Goal: Information Seeking & Learning: Learn about a topic

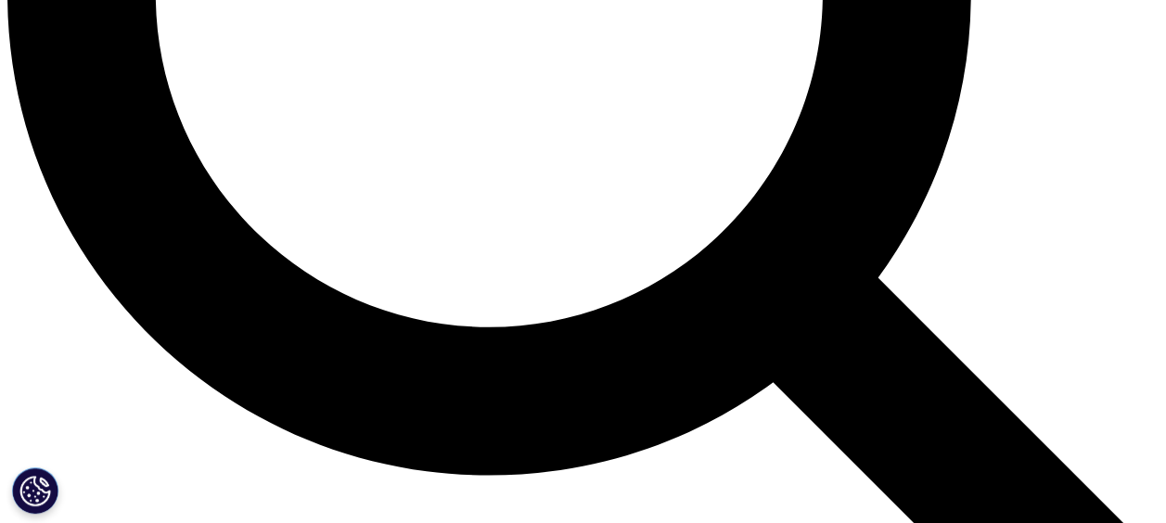
drag, startPoint x: 413, startPoint y: 296, endPoint x: 536, endPoint y: 295, distance: 123.3
drag, startPoint x: 401, startPoint y: 293, endPoint x: 599, endPoint y: 292, distance: 198.5
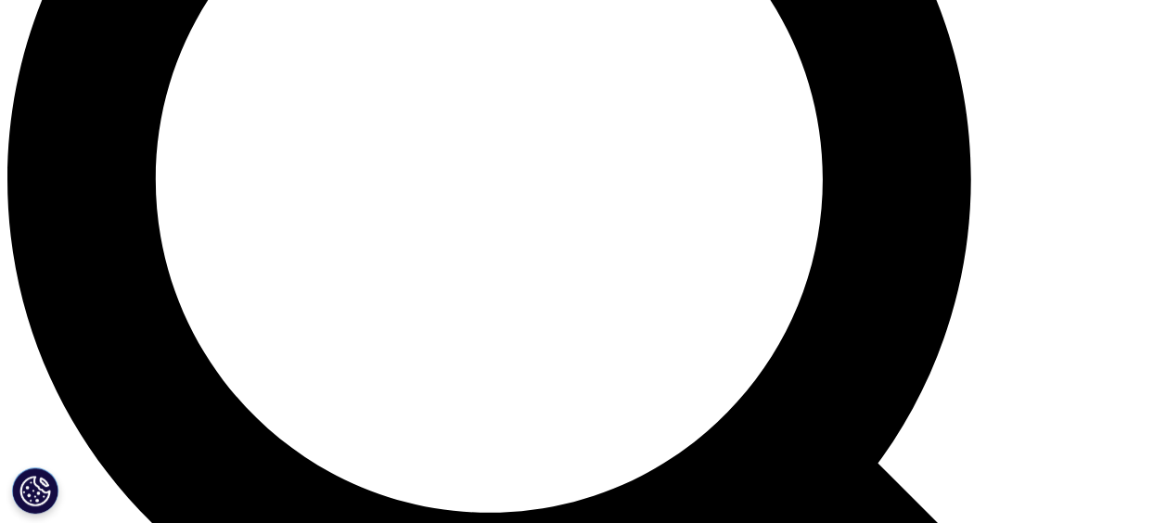
scroll to position [1577, 0]
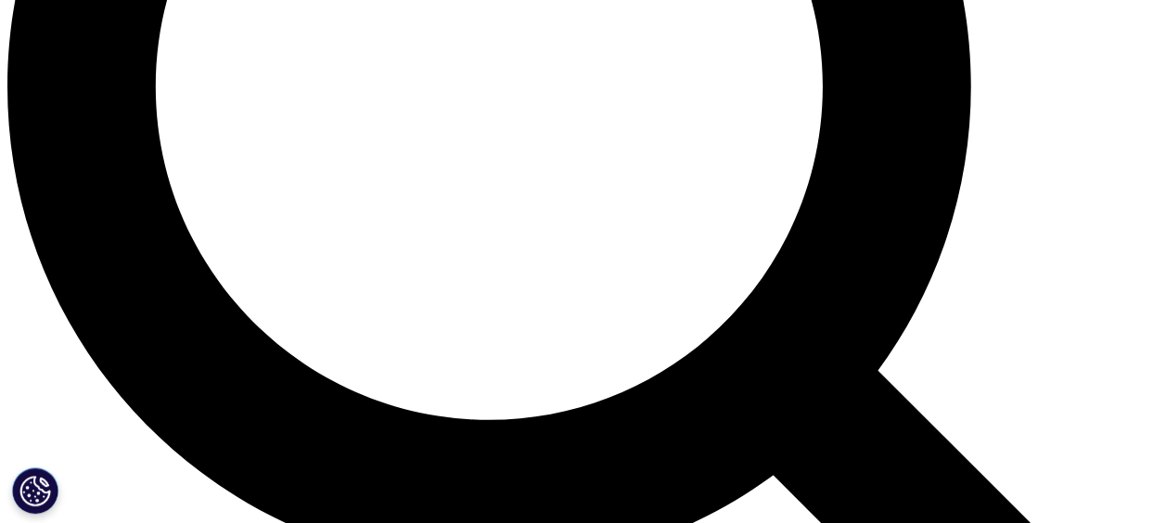
drag, startPoint x: 547, startPoint y: 283, endPoint x: 801, endPoint y: 292, distance: 254.3
drag, startPoint x: 377, startPoint y: 285, endPoint x: 678, endPoint y: 313, distance: 302.8
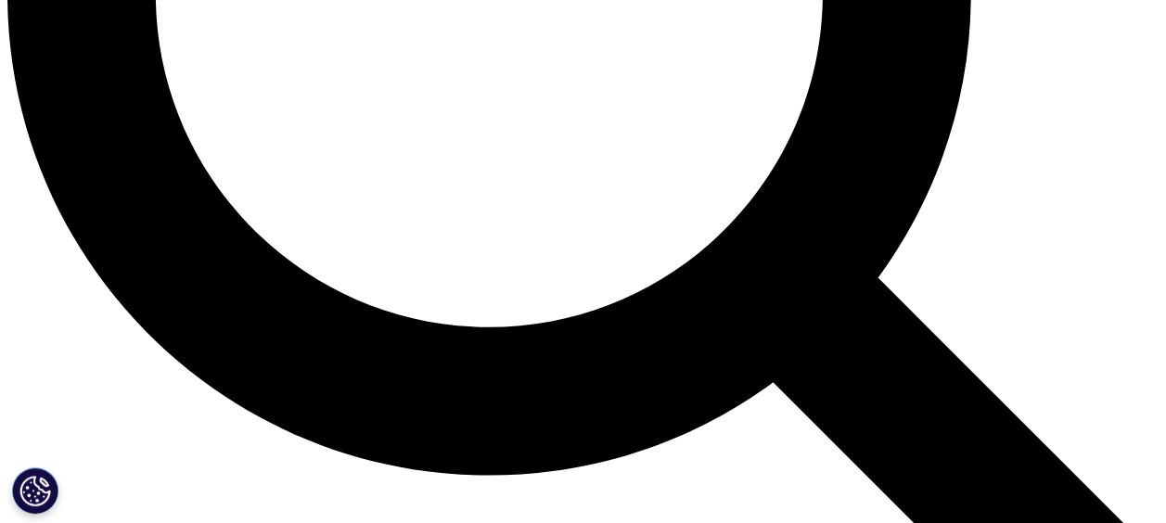
drag, startPoint x: 219, startPoint y: 310, endPoint x: 406, endPoint y: 325, distance: 187.9
drag, startPoint x: 406, startPoint y: 325, endPoint x: 607, endPoint y: 302, distance: 201.6
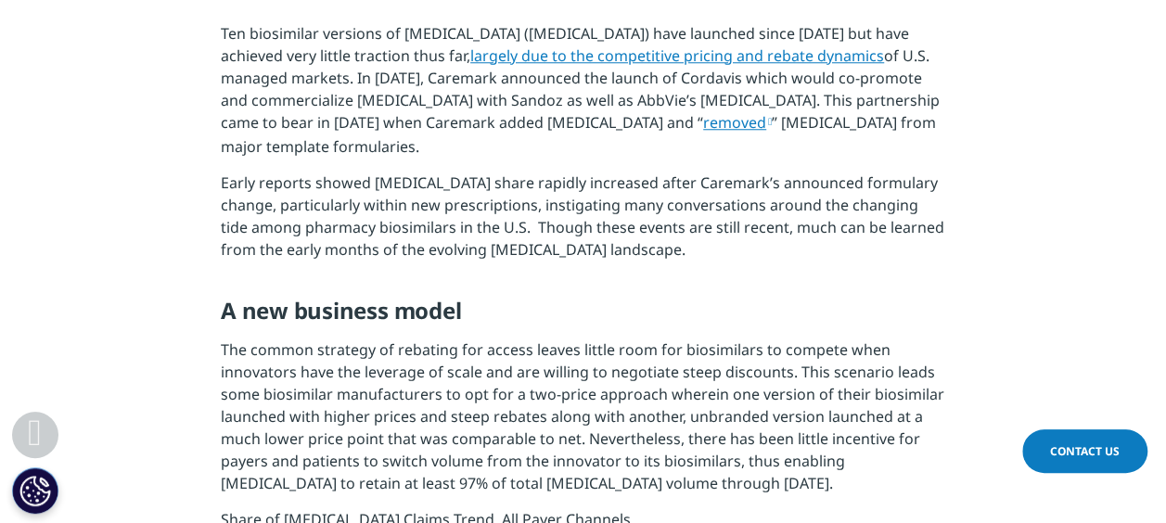
scroll to position [835, 0]
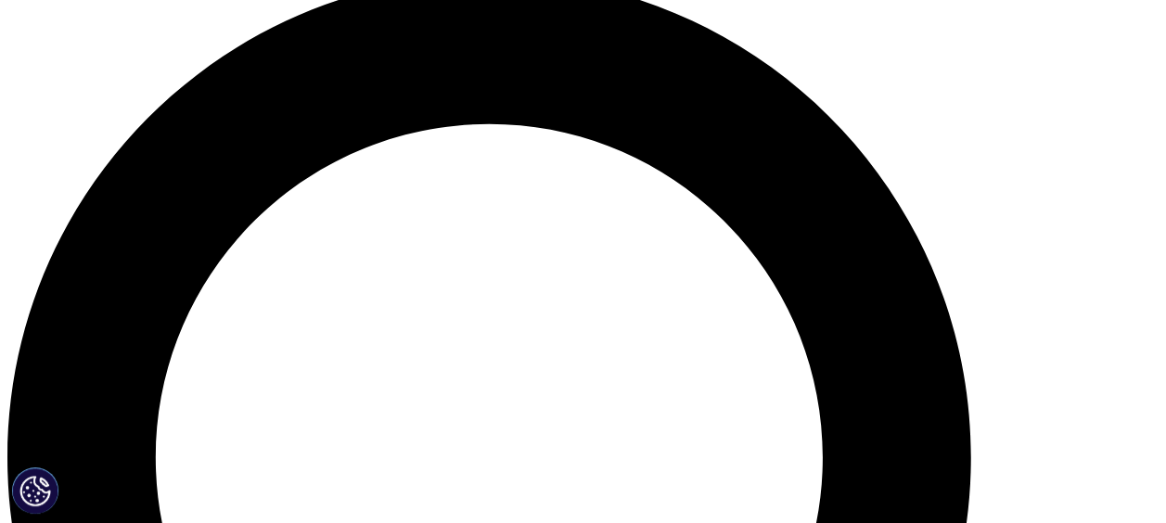
scroll to position [1020, 0]
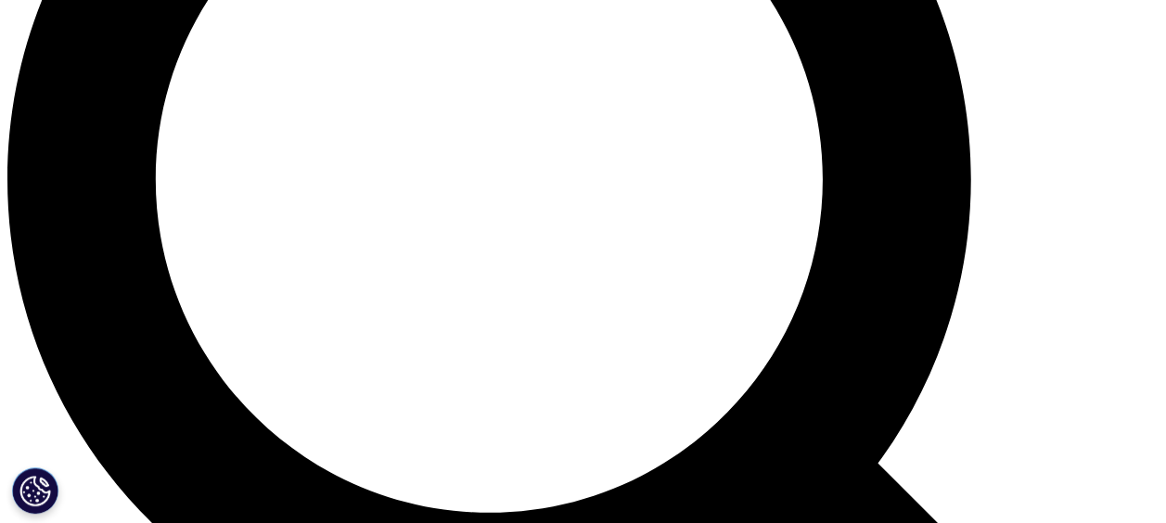
scroll to position [1855, 0]
